Goal: Information Seeking & Learning: Learn about a topic

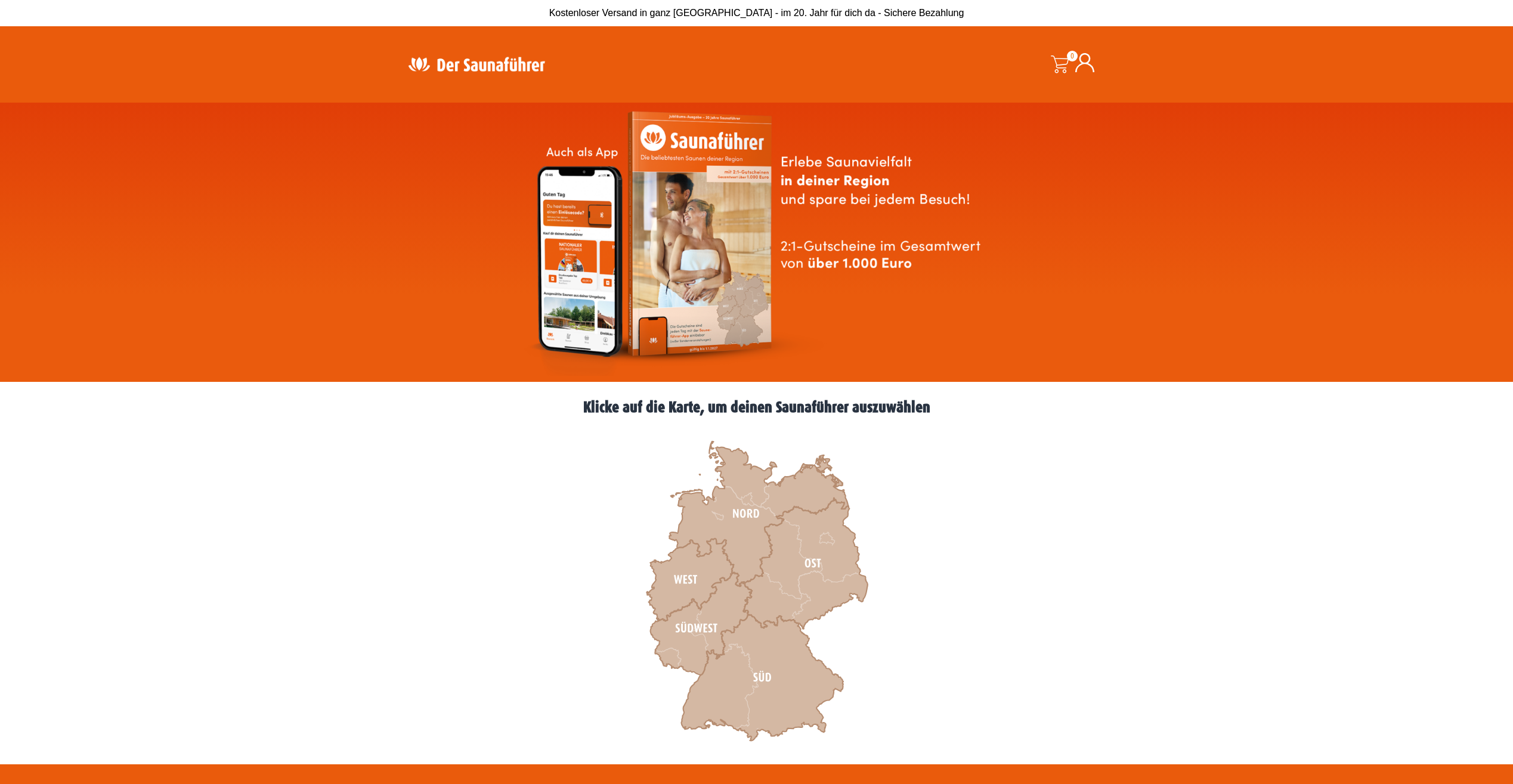
click at [743, 547] on icon at bounding box center [758, 513] width 179 height 145
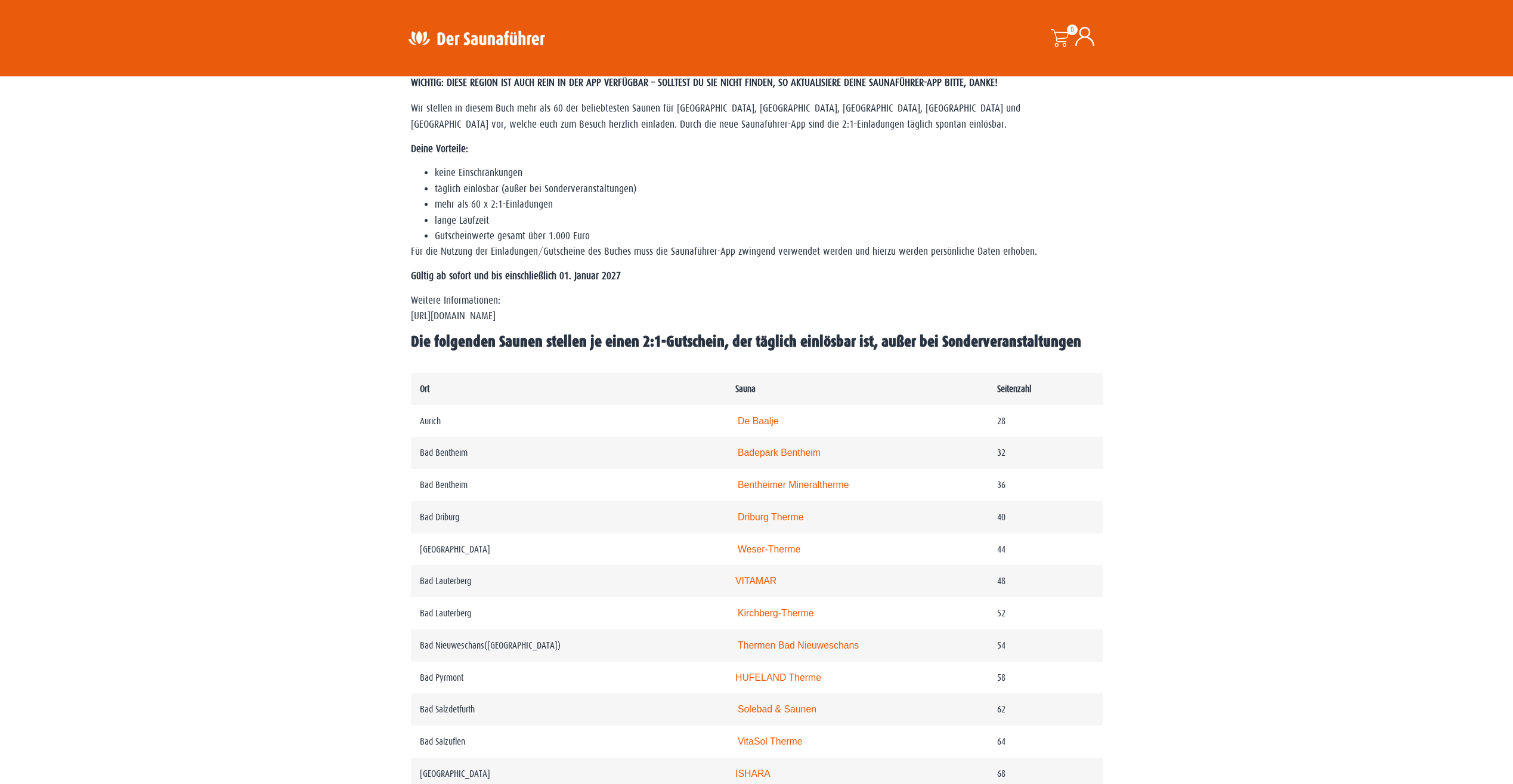
scroll to position [60, 0]
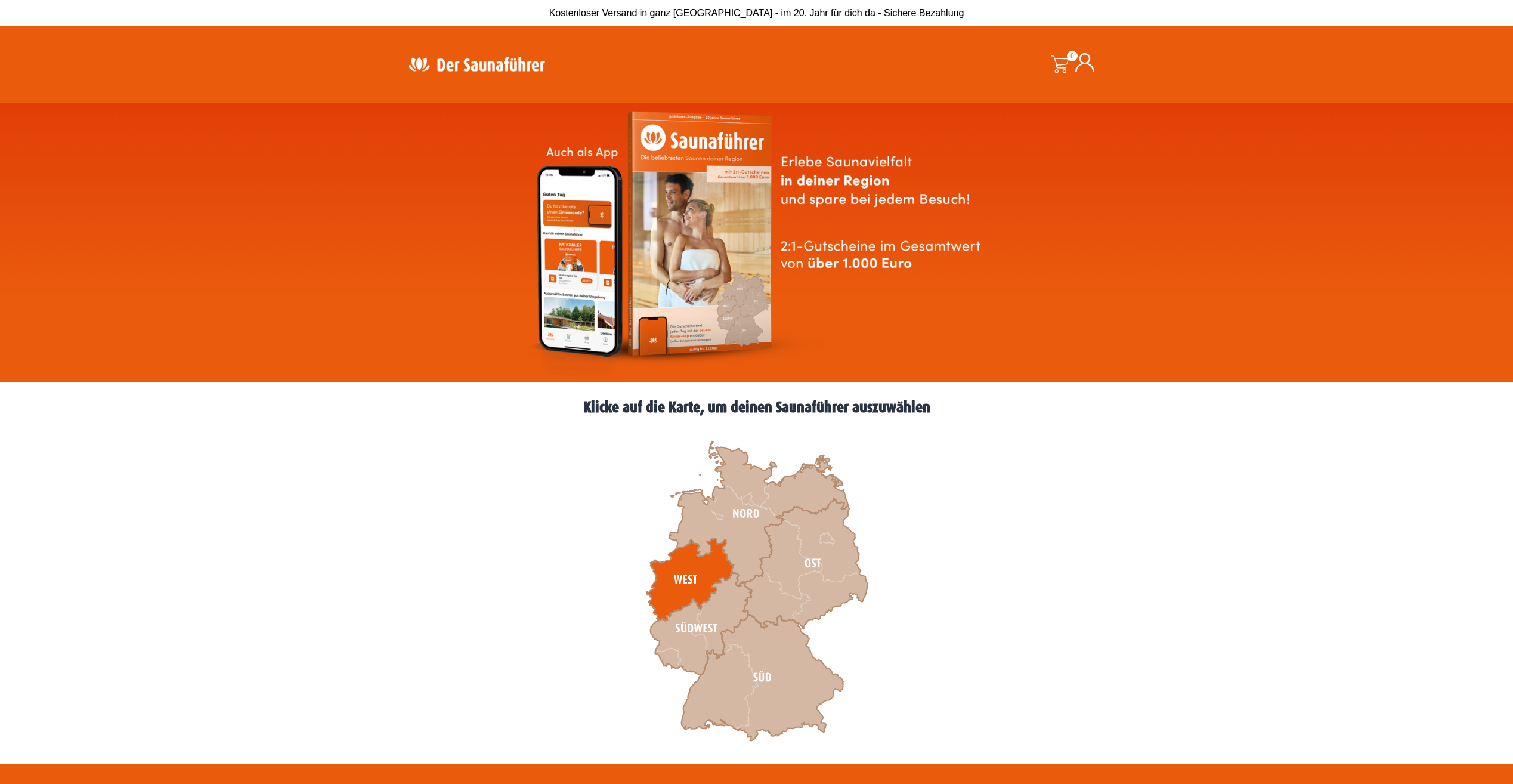
click at [712, 569] on icon at bounding box center [690, 580] width 87 height 83
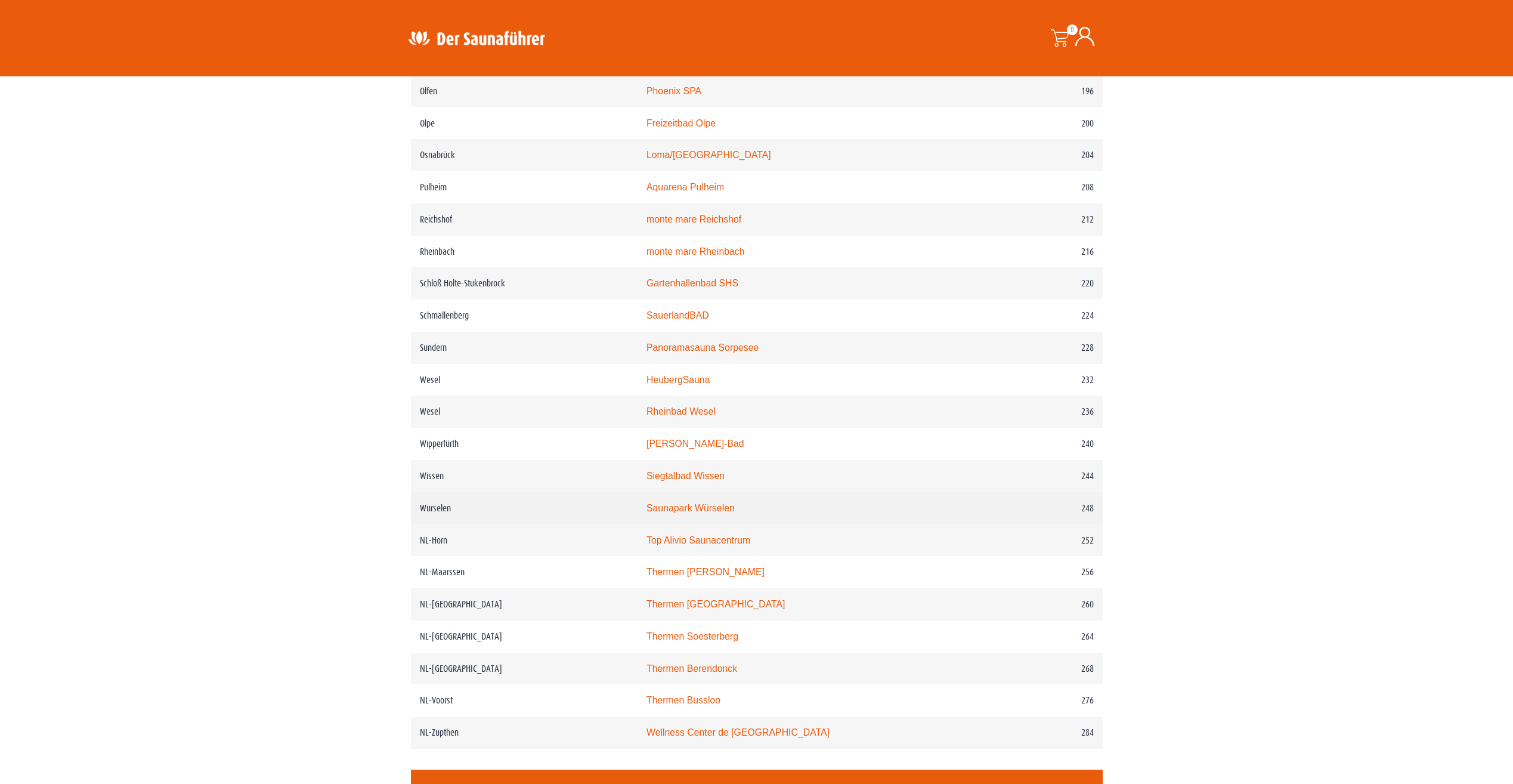
scroll to position [2027, 0]
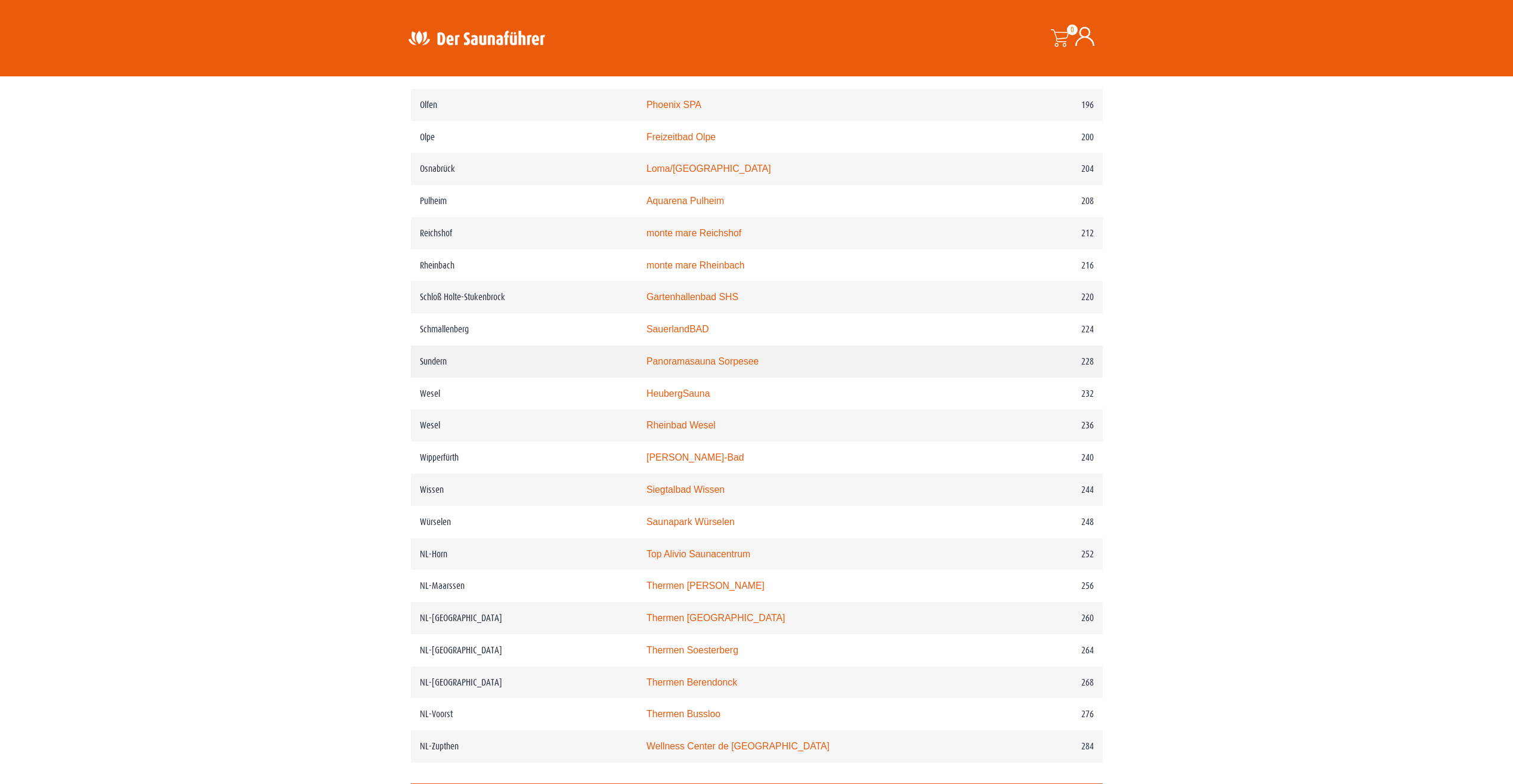
click at [708, 366] on link "Panoramasauna Sorpesee" at bounding box center [702, 360] width 112 height 10
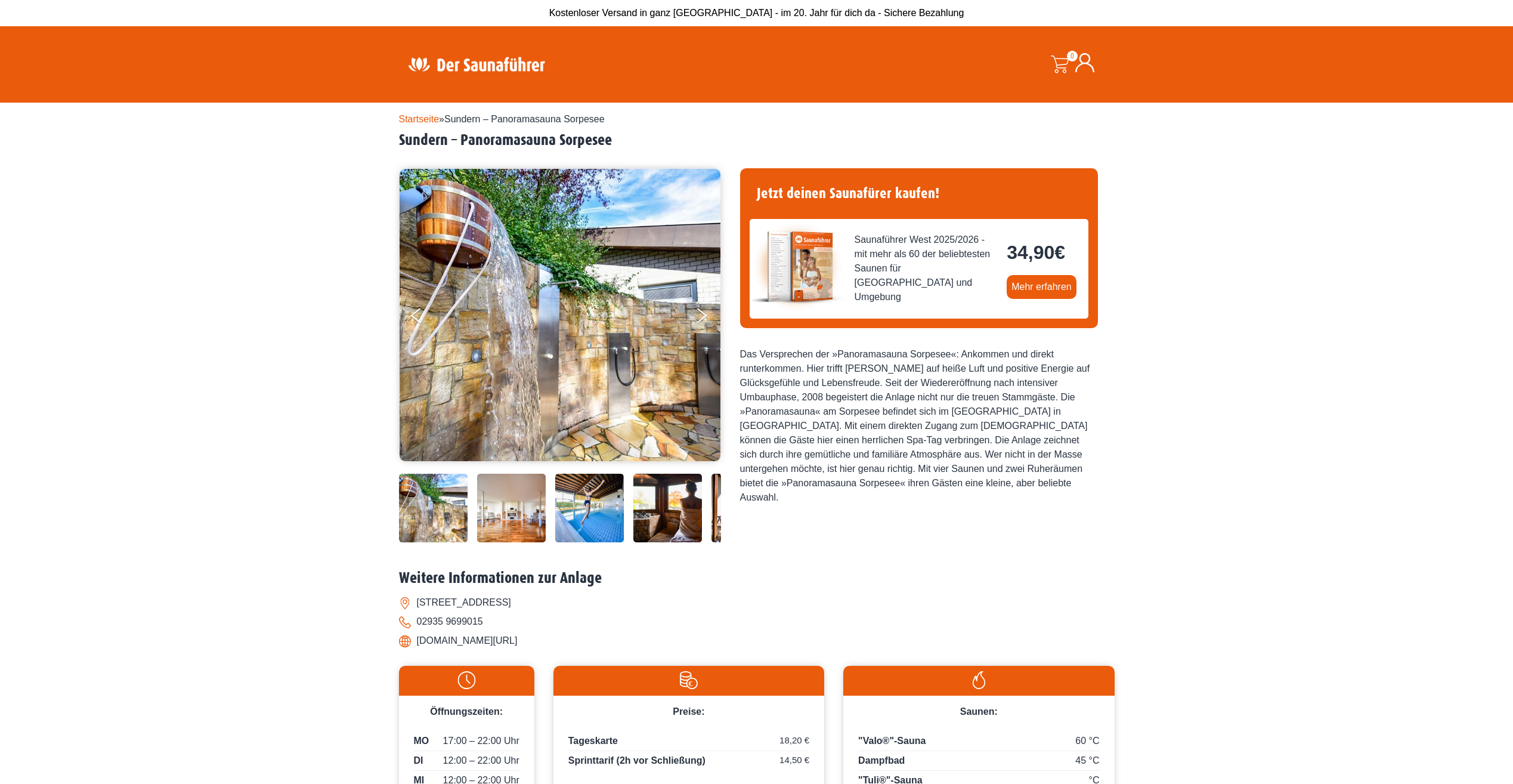
click at [679, 501] on img at bounding box center [668, 507] width 69 height 69
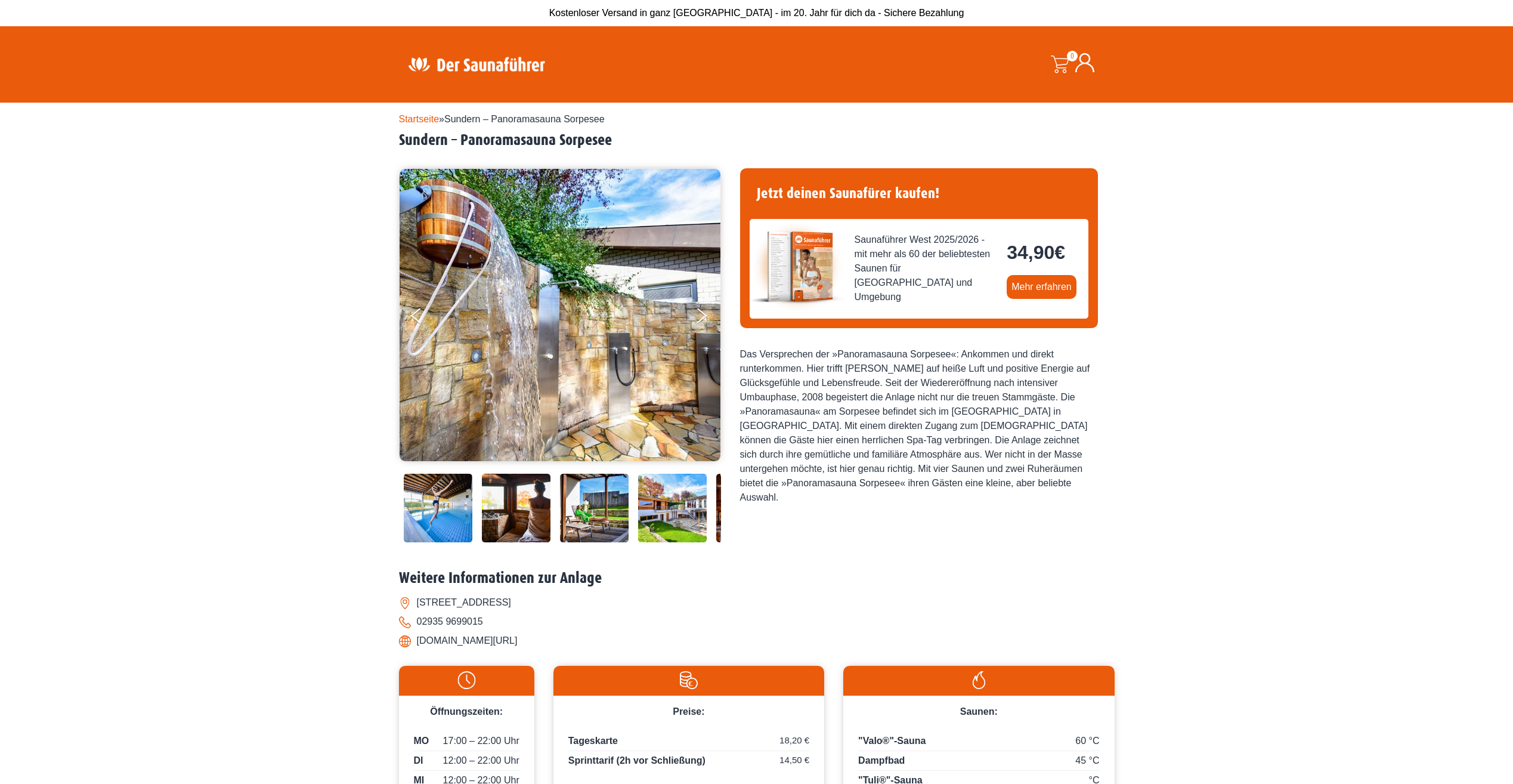
drag, startPoint x: 679, startPoint y: 500, endPoint x: 504, endPoint y: 486, distance: 175.6
click at [504, 486] on img at bounding box center [516, 507] width 69 height 69
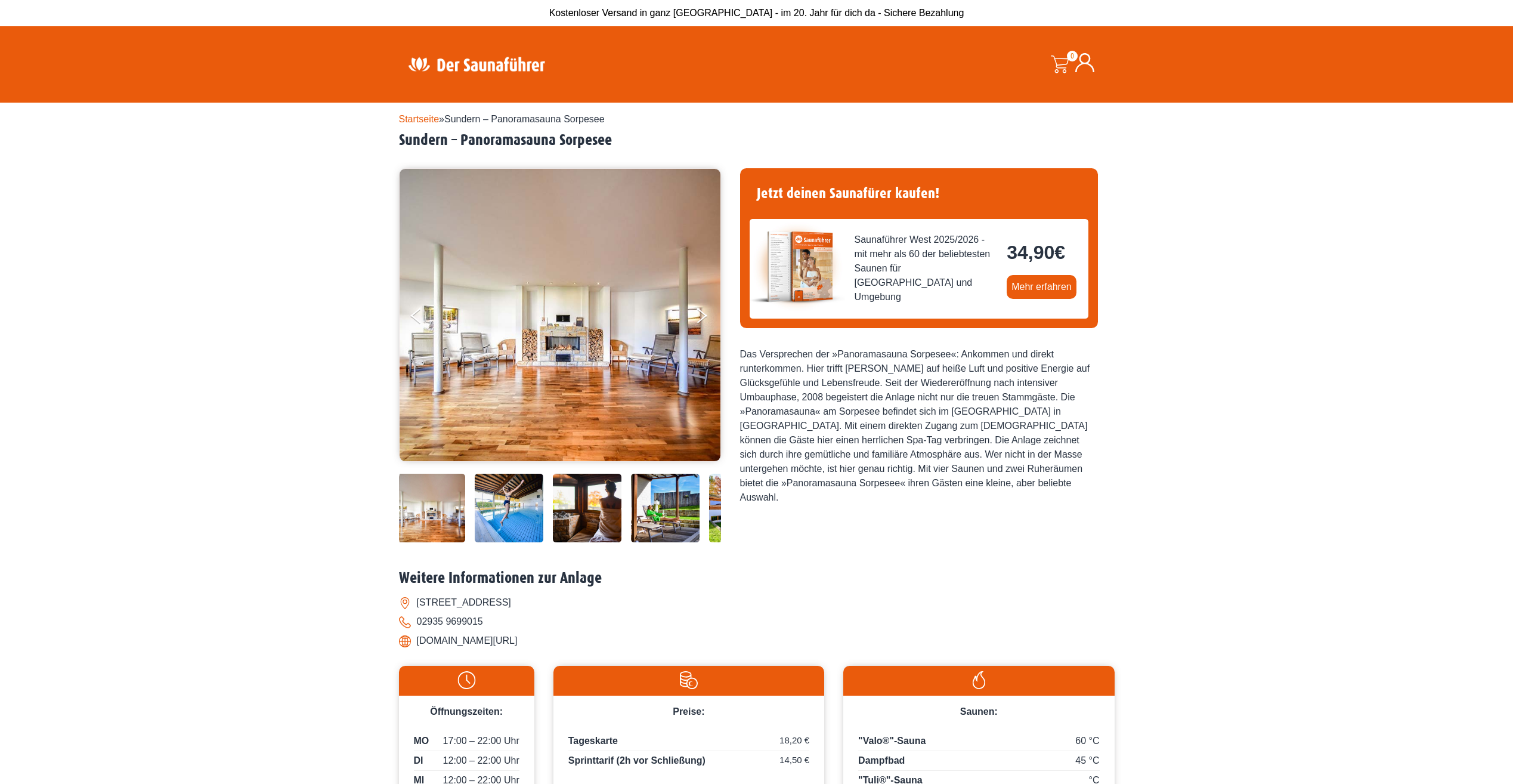
click at [596, 497] on img at bounding box center [587, 507] width 69 height 69
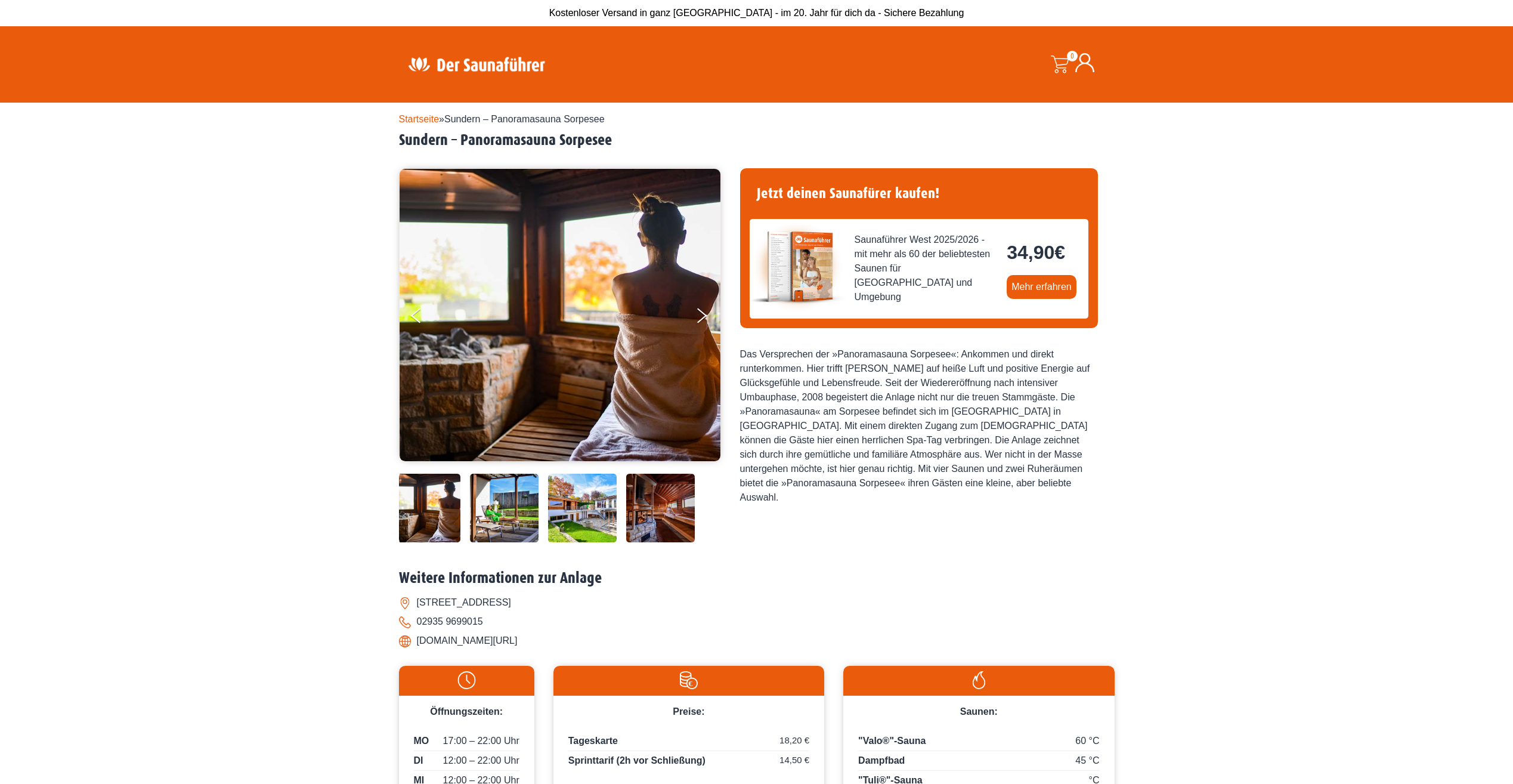
click at [524, 499] on img at bounding box center [504, 507] width 69 height 69
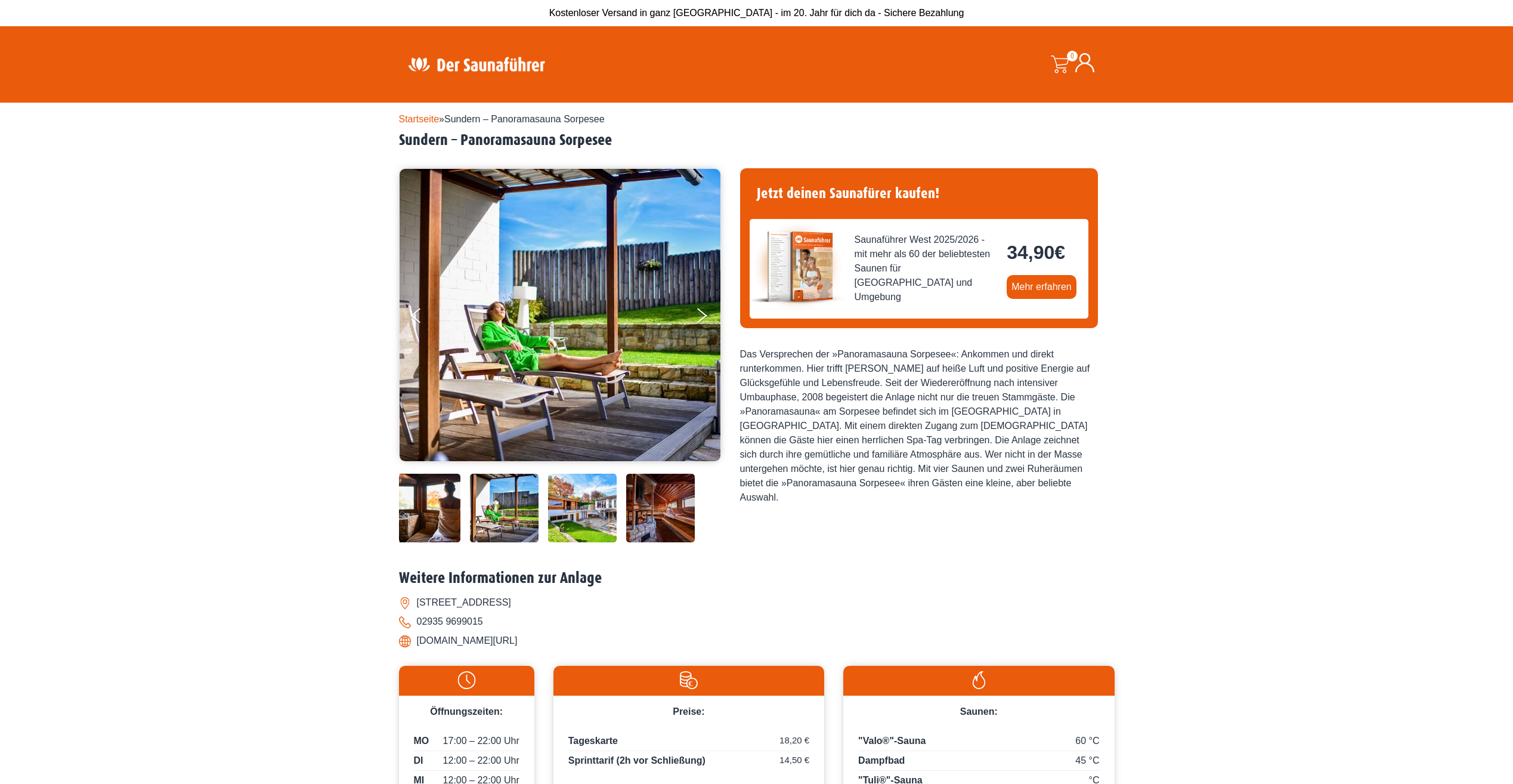
click at [577, 502] on img at bounding box center [582, 507] width 69 height 69
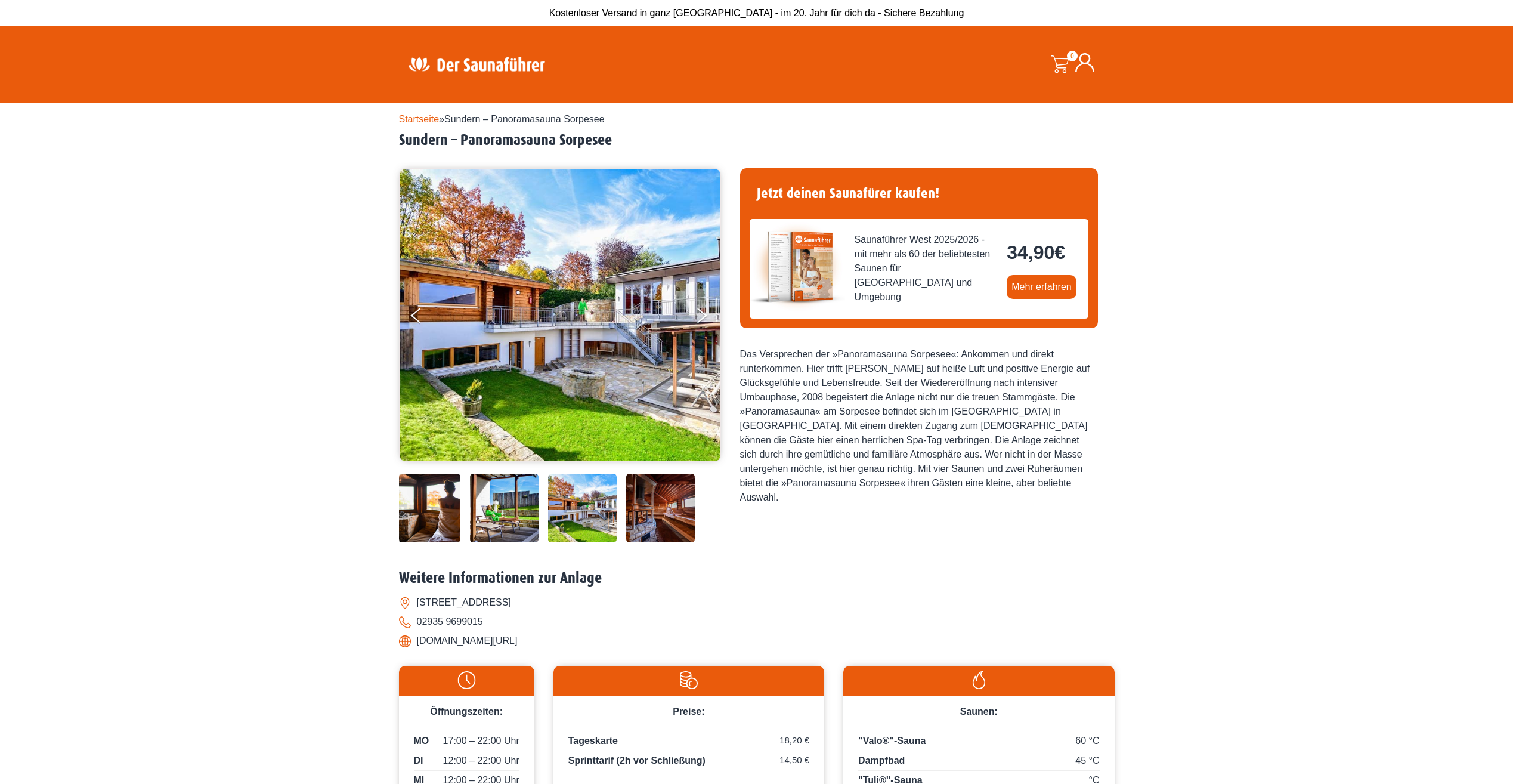
click at [647, 503] on img at bounding box center [660, 507] width 69 height 69
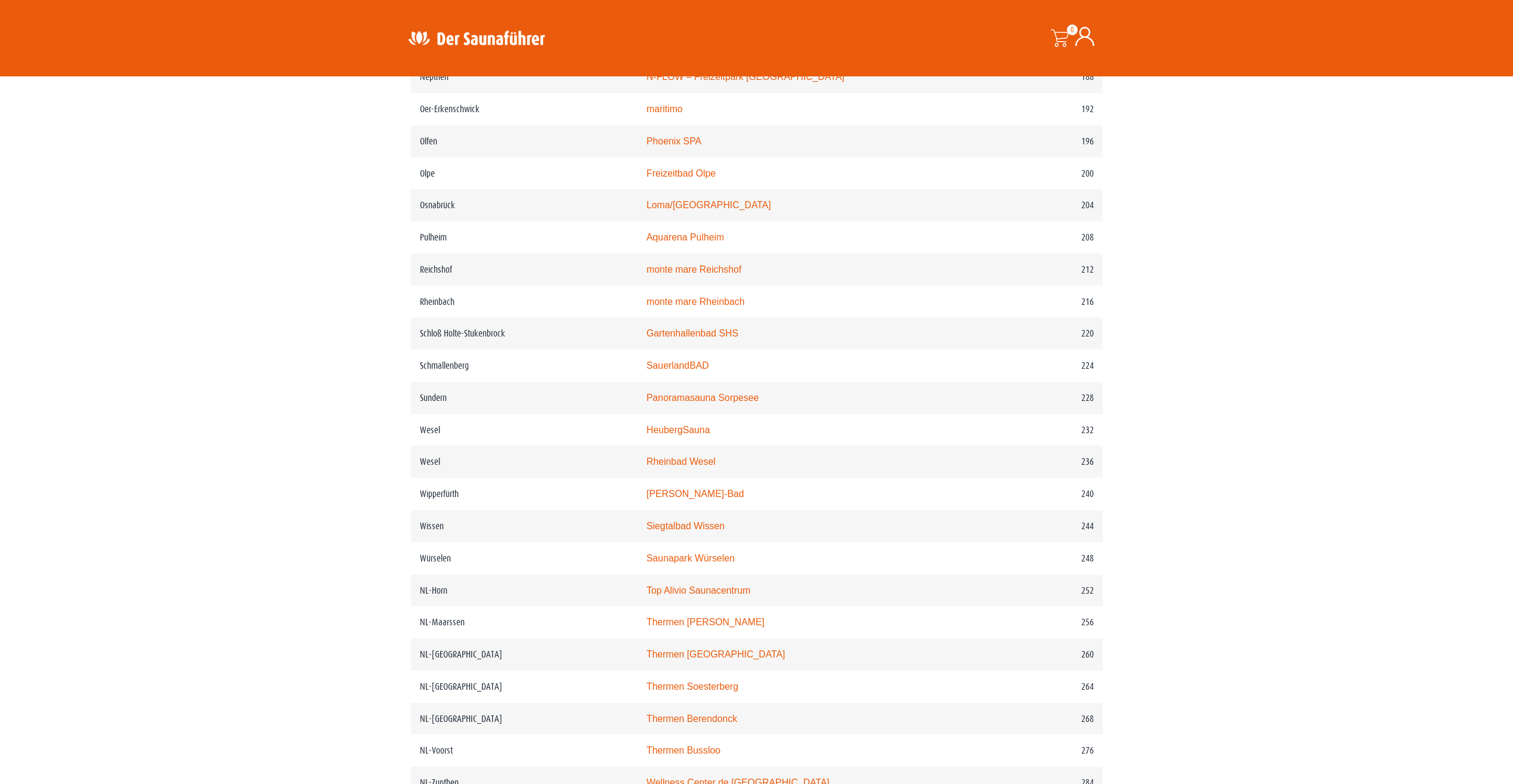
scroll to position [2027, 0]
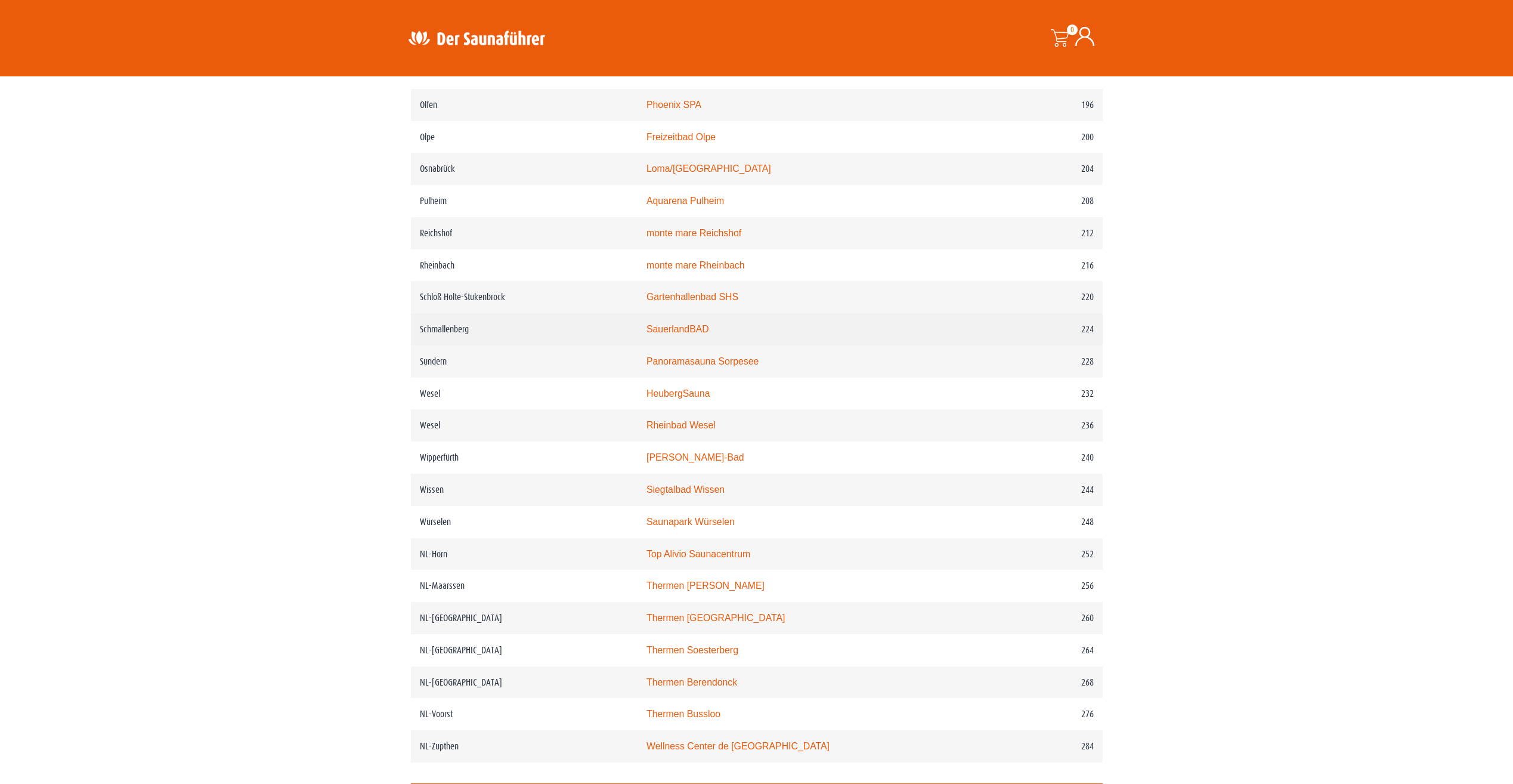
click at [672, 334] on link "SauerlandBAD" at bounding box center [678, 328] width 62 height 10
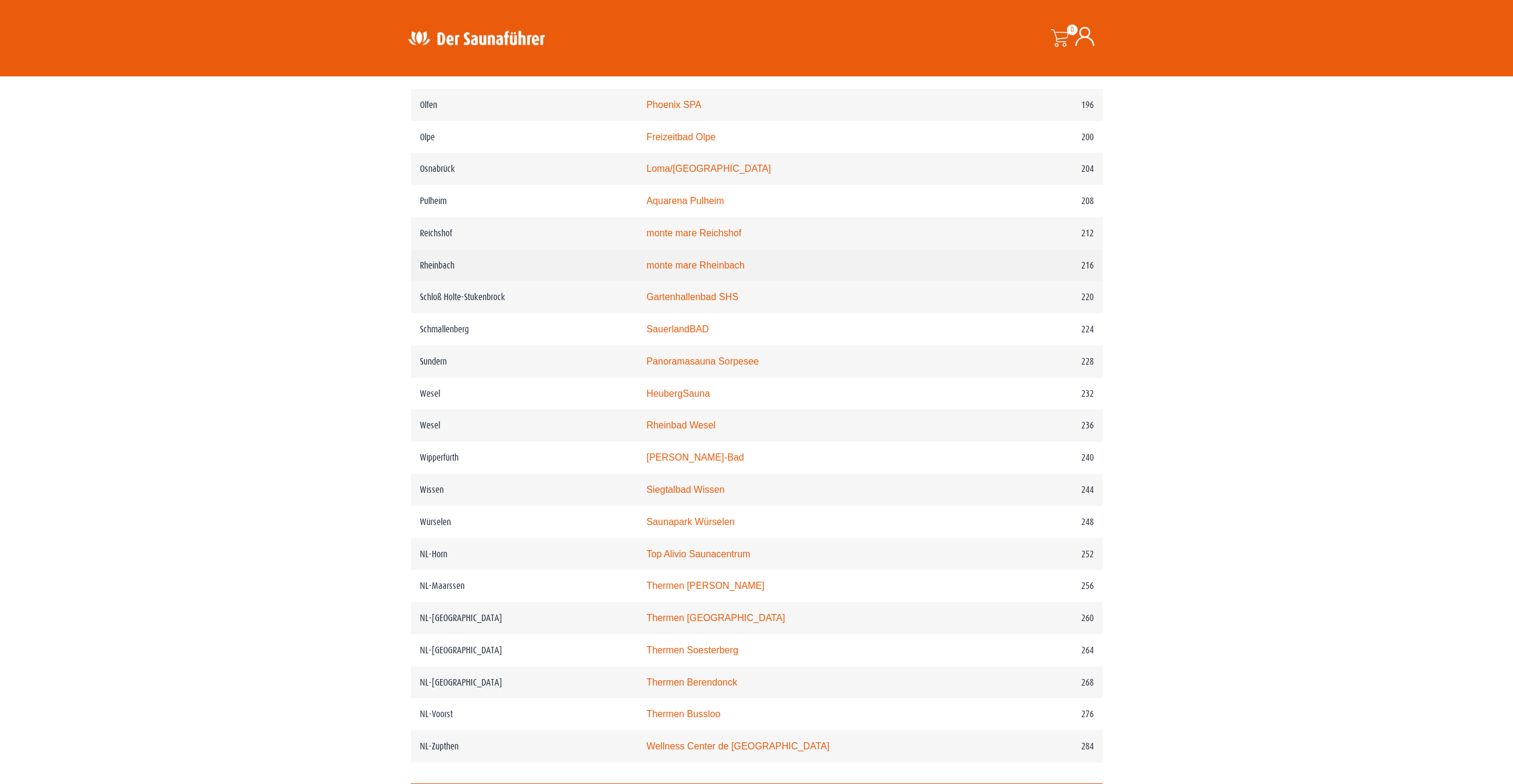
click at [720, 271] on link "monte mare Rheinbach" at bounding box center [695, 265] width 98 height 10
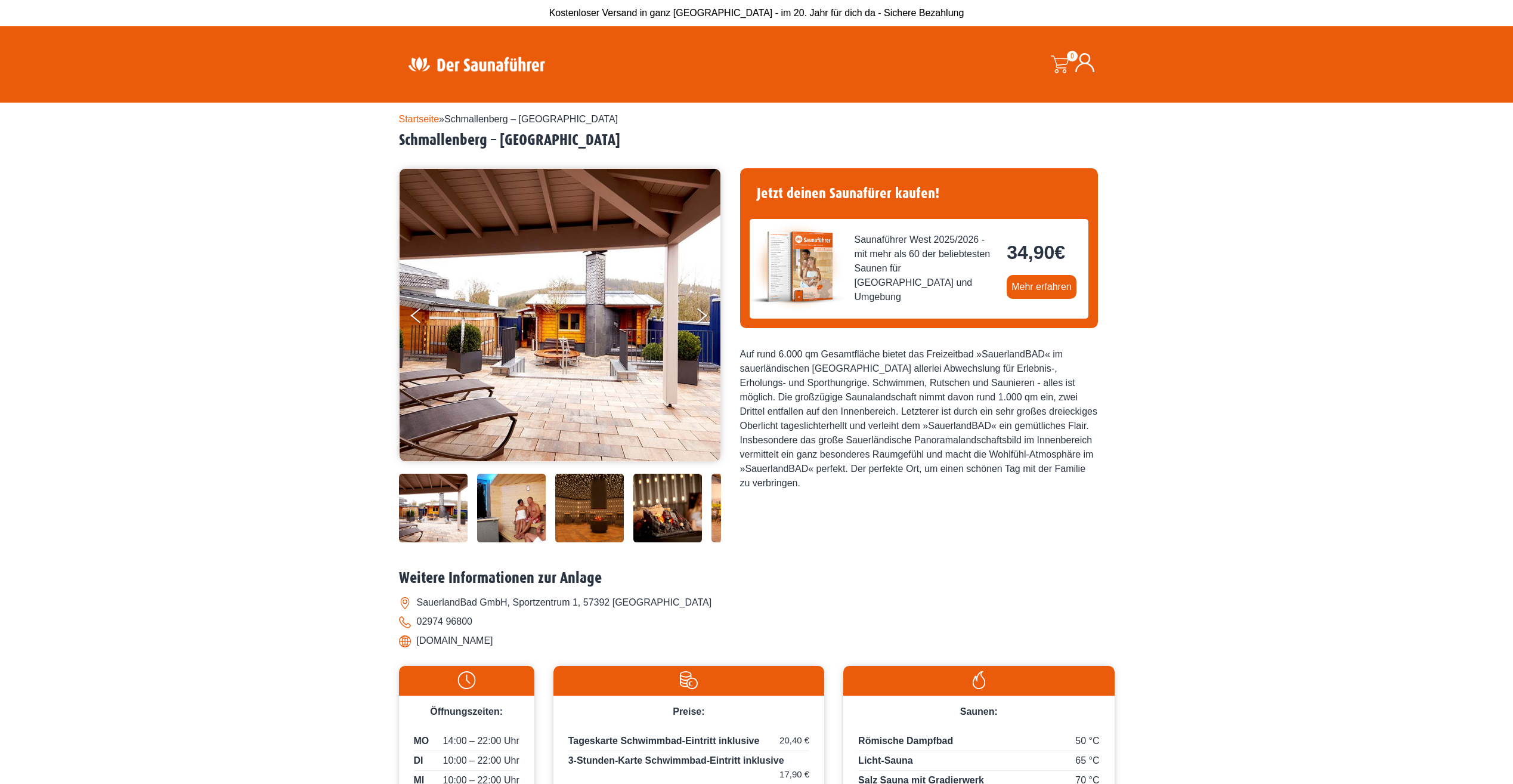
scroll to position [60, 0]
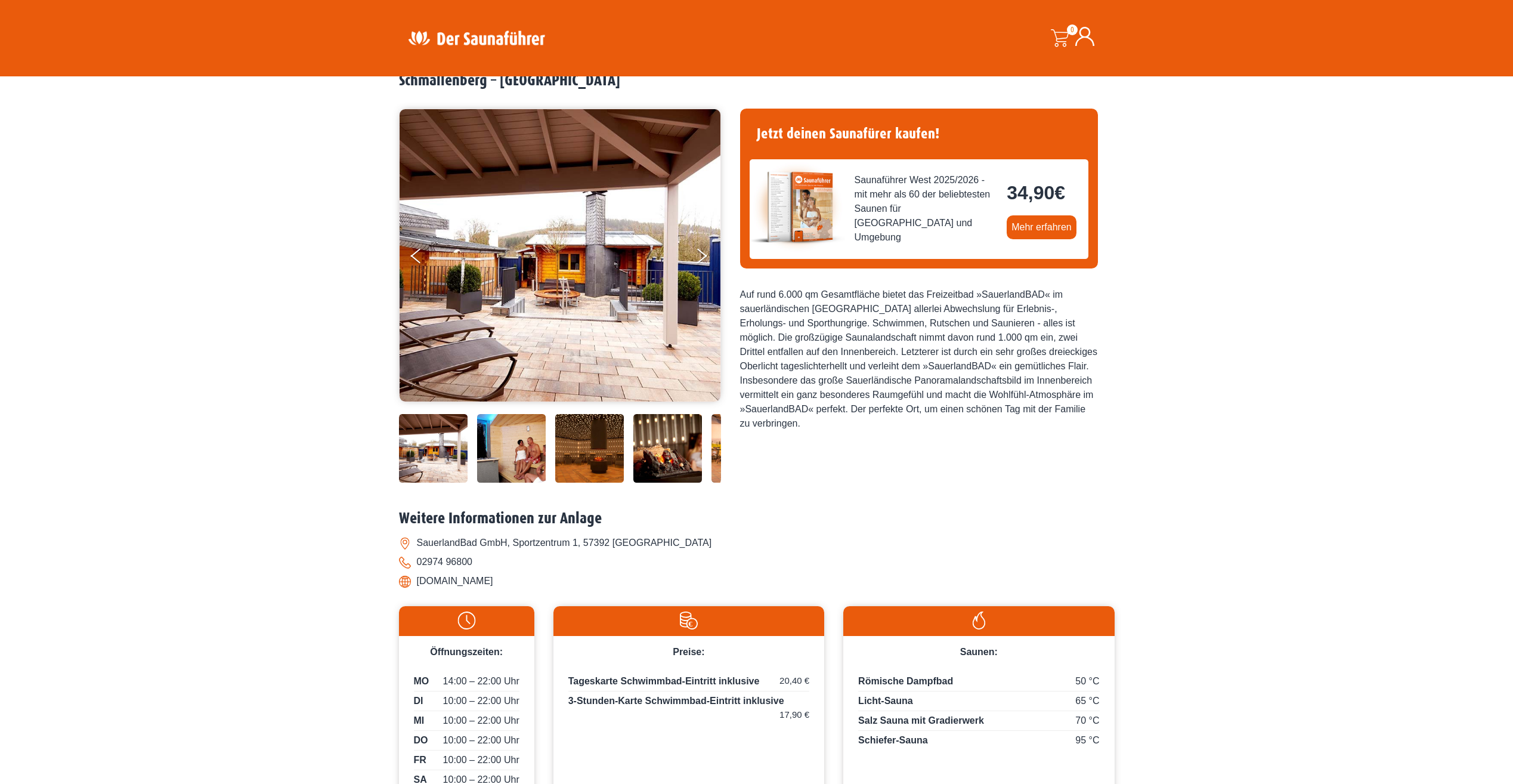
click at [584, 447] on img at bounding box center [590, 447] width 69 height 69
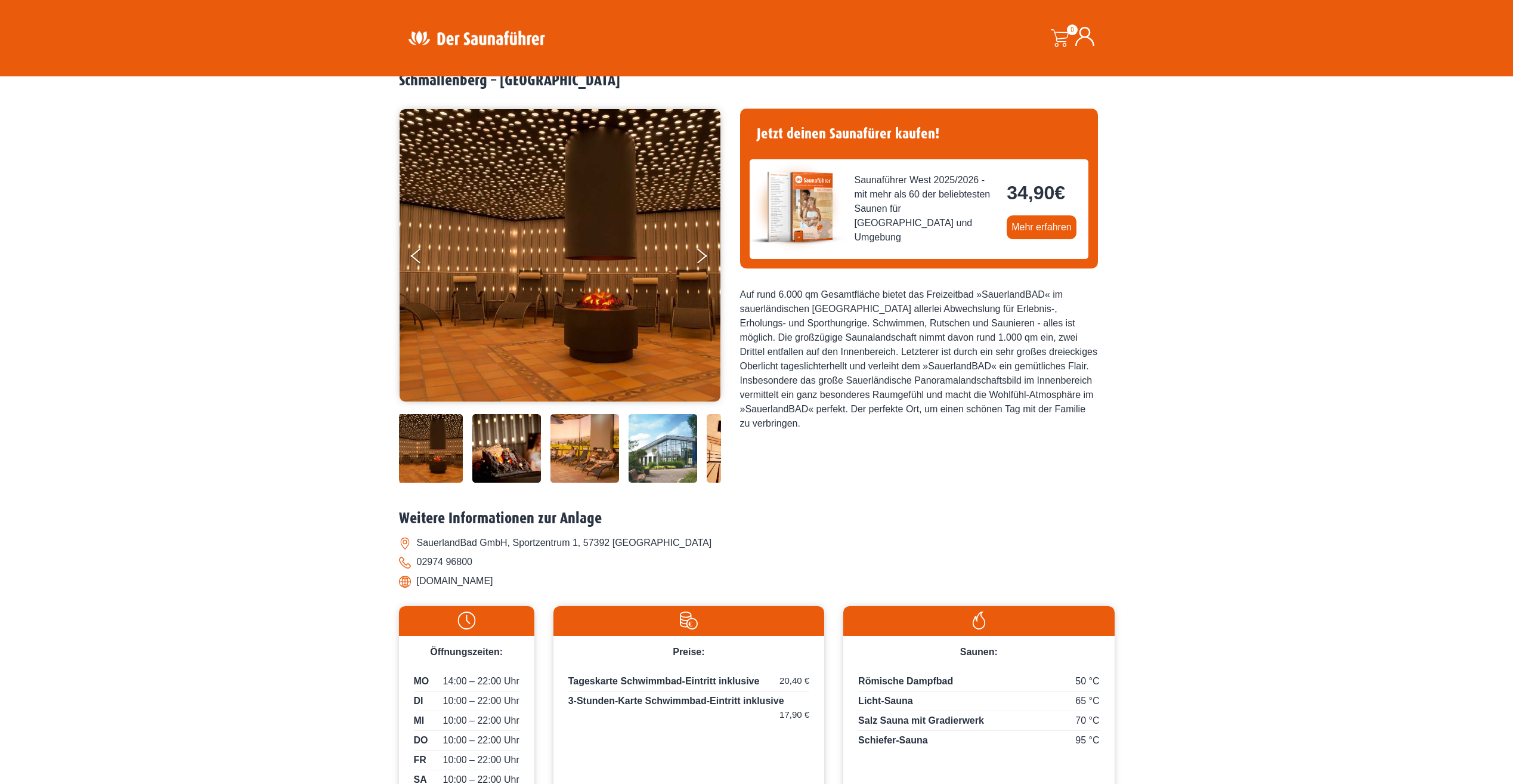
click at [601, 447] on img at bounding box center [584, 447] width 69 height 69
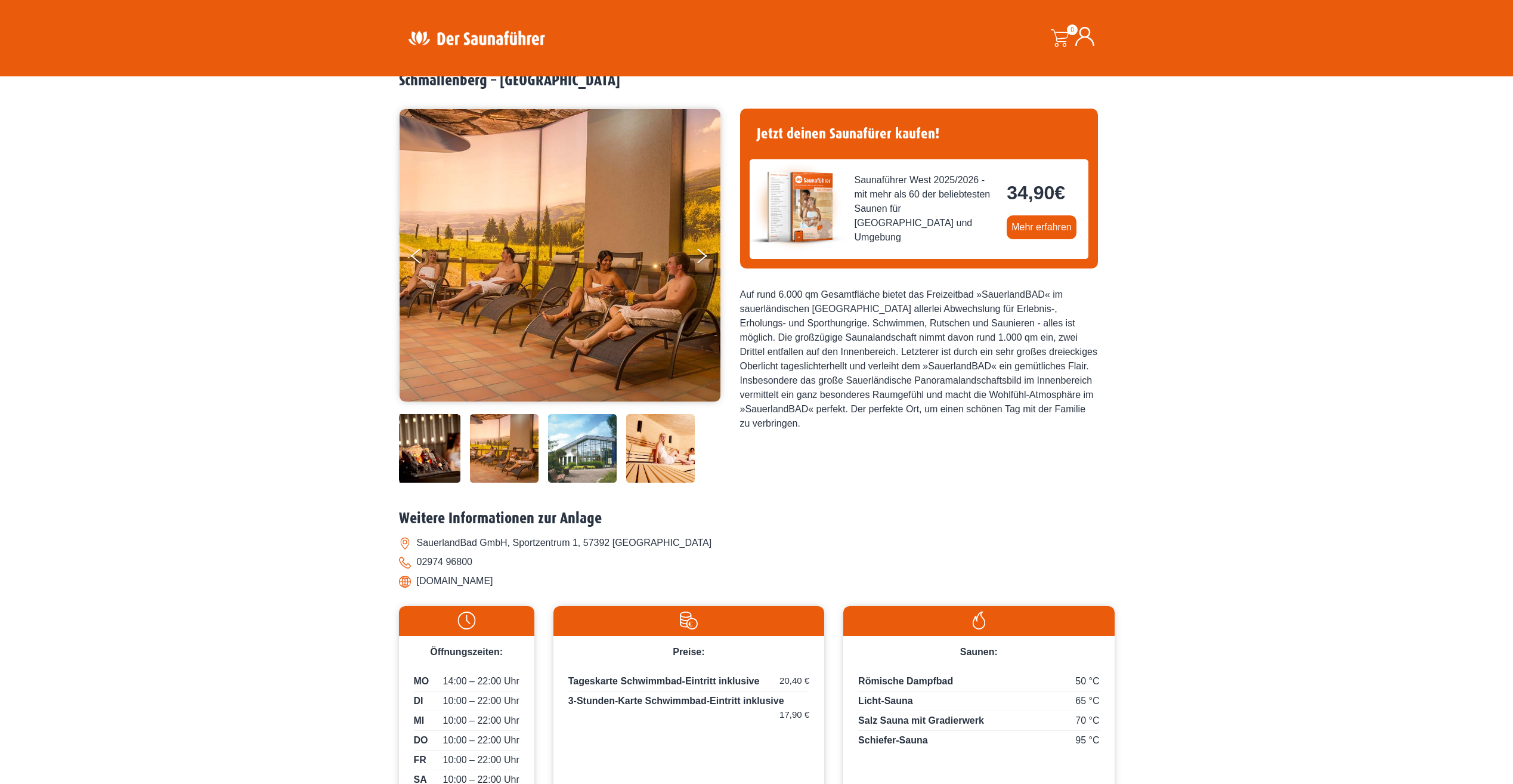
click at [601, 447] on img at bounding box center [582, 447] width 69 height 69
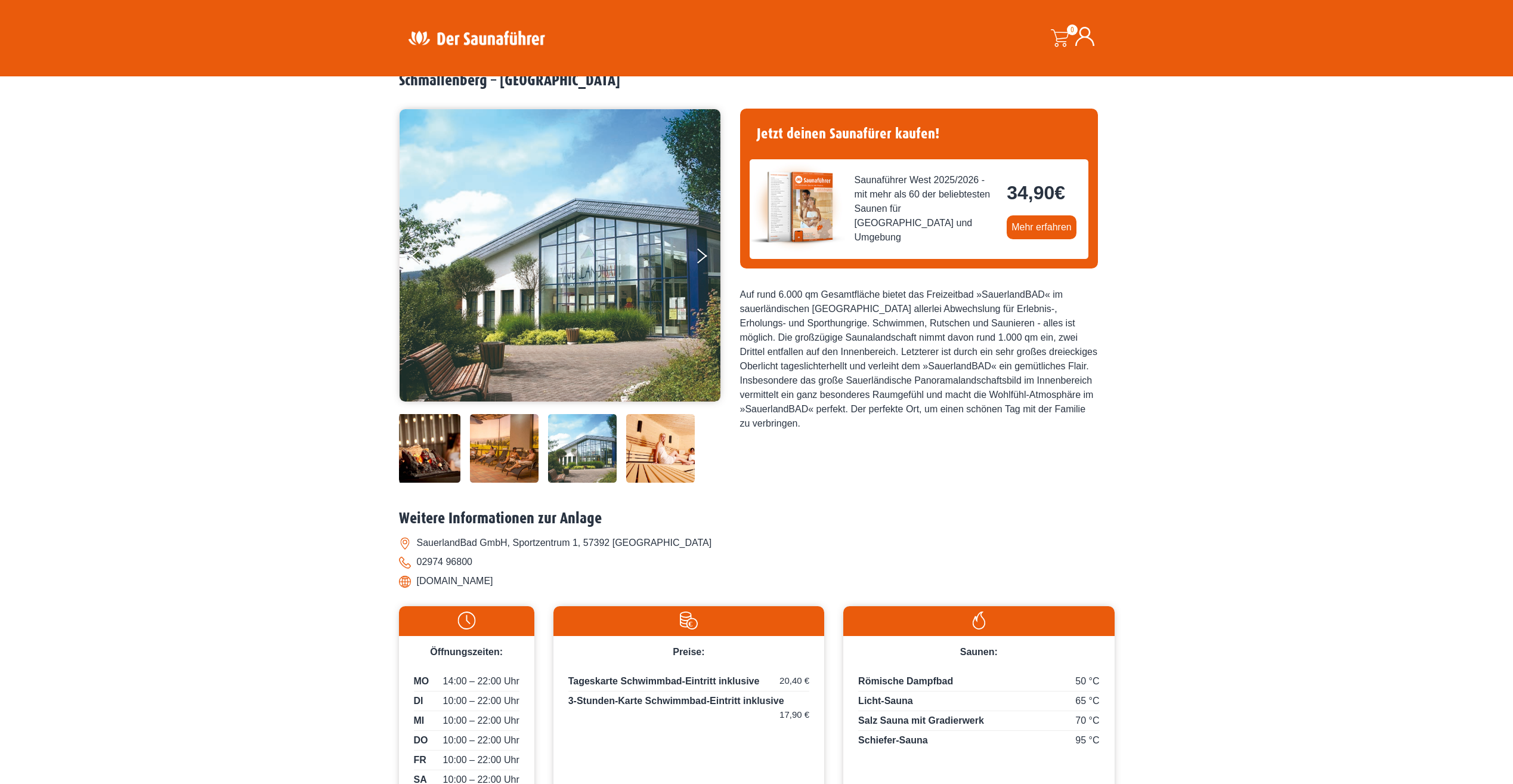
click at [665, 458] on img at bounding box center [660, 447] width 69 height 69
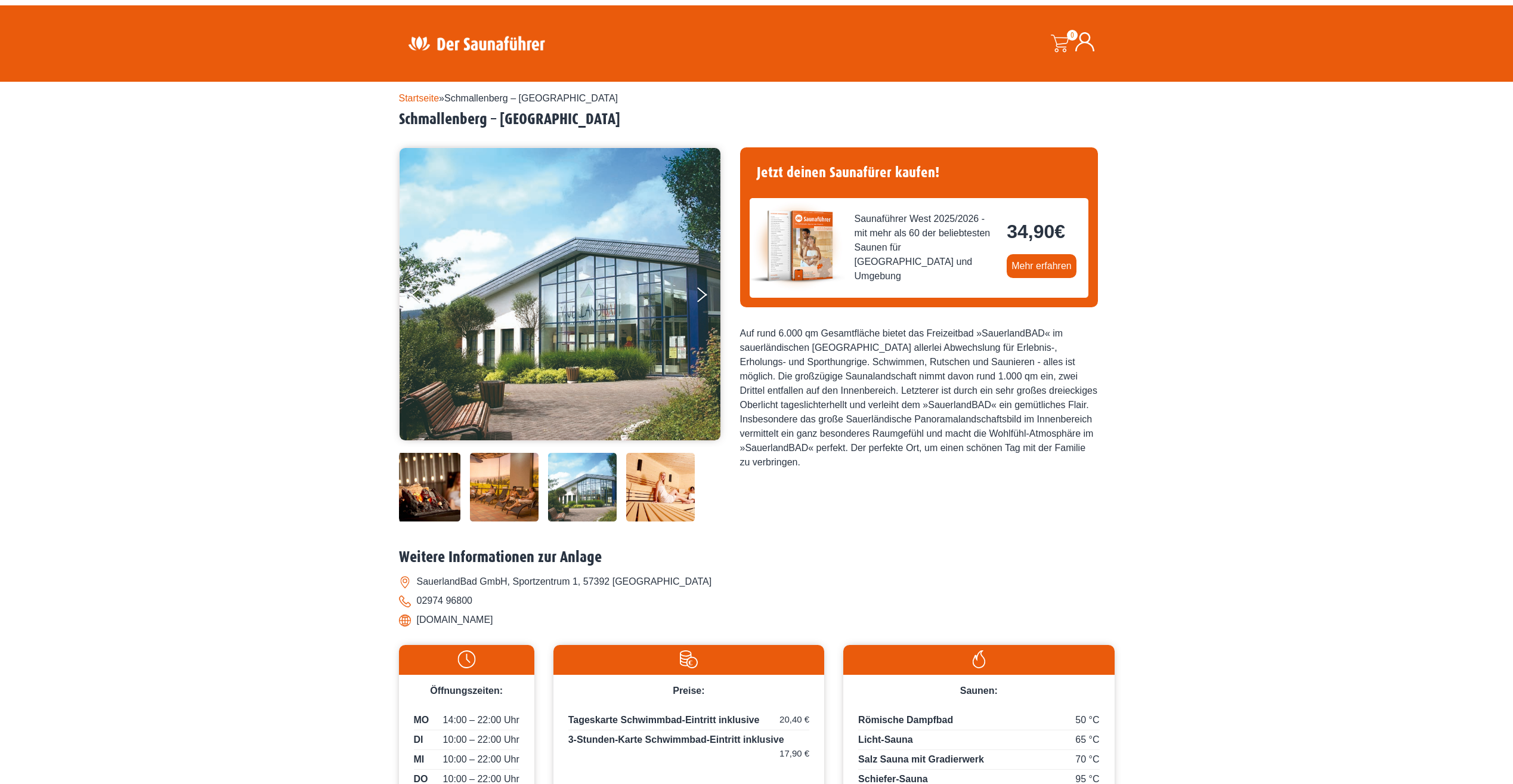
scroll to position [0, 0]
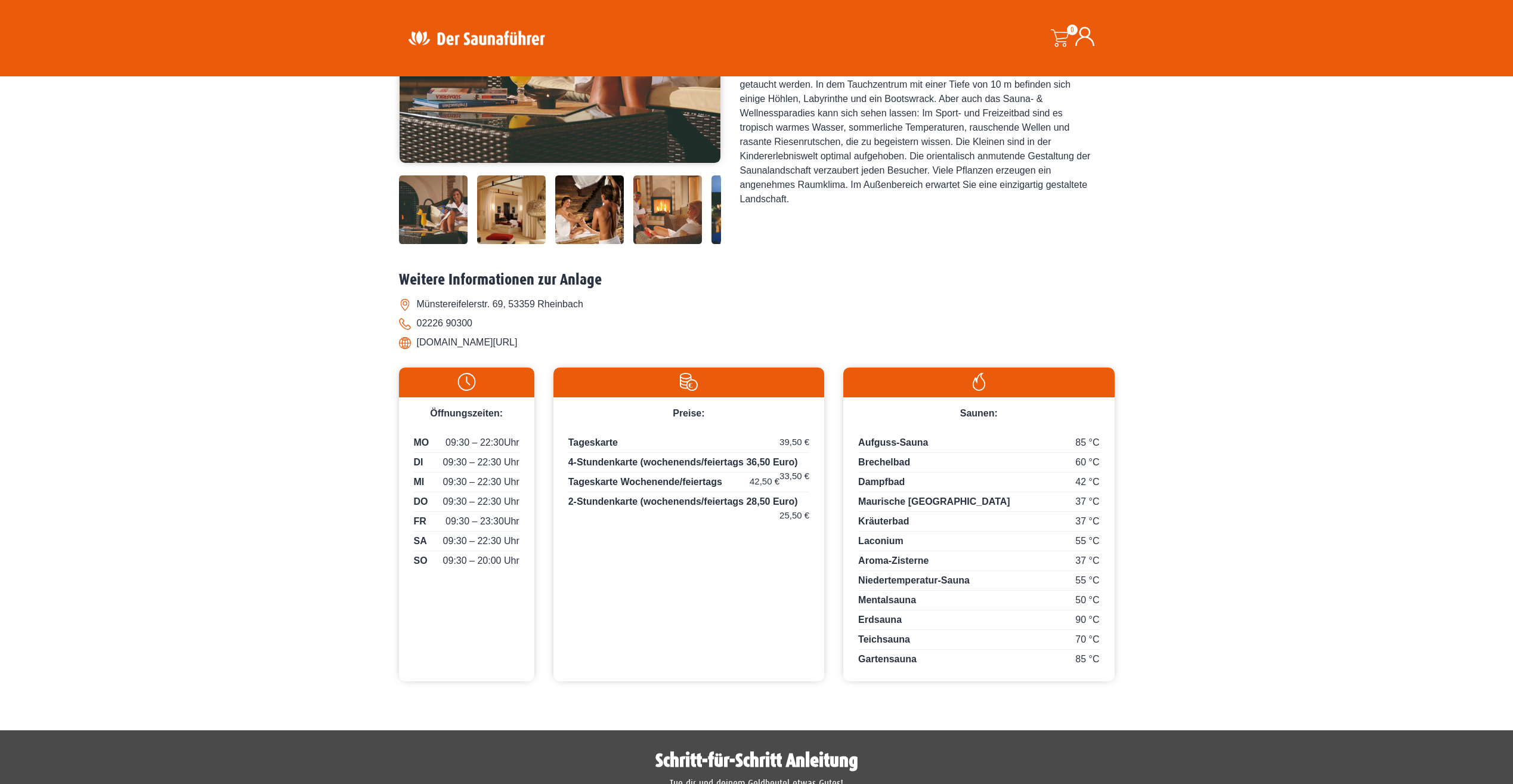
scroll to position [238, 0]
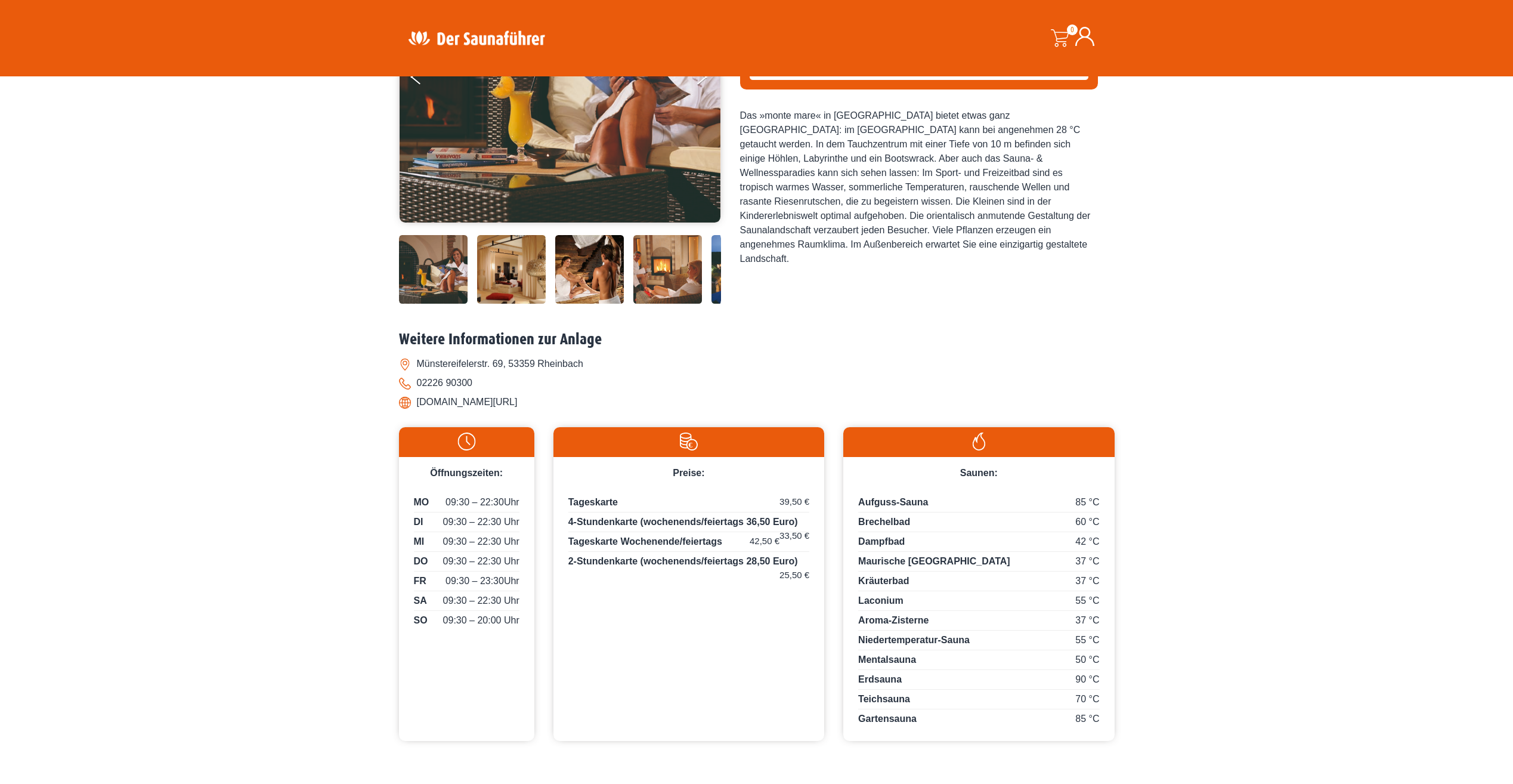
drag, startPoint x: 542, startPoint y: 402, endPoint x: 418, endPoint y: 409, distance: 124.2
click at [418, 409] on li "[DOMAIN_NAME][URL]" at bounding box center [756, 402] width 715 height 19
drag, startPoint x: 418, startPoint y: 409, endPoint x: 472, endPoint y: 405, distance: 54.1
